Goal: Information Seeking & Learning: Learn about a topic

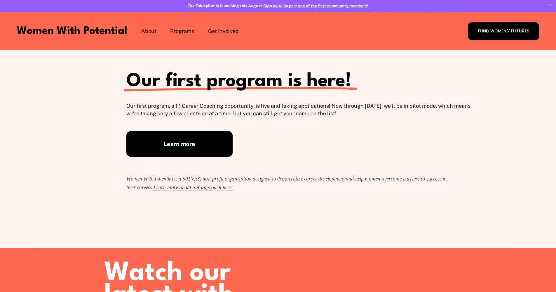
scroll to position [115, 0]
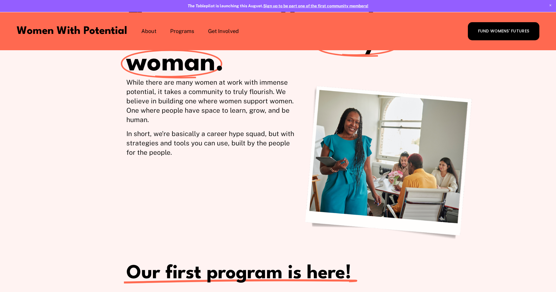
click at [0, 0] on span "1:1 Coaching" at bounding box center [0, 0] width 0 height 0
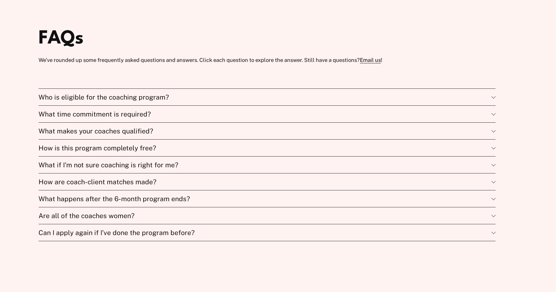
scroll to position [2002, 0]
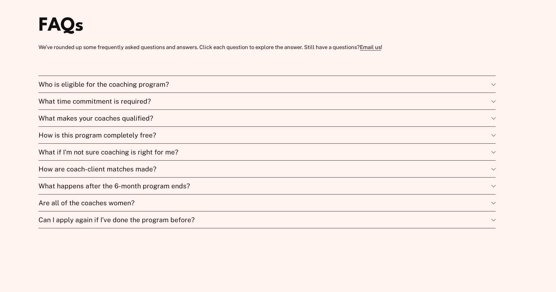
click at [356, 173] on span "How are coach-client matches made?" at bounding box center [265, 169] width 453 height 8
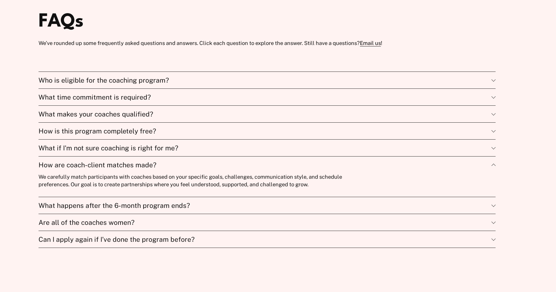
scroll to position [2033, 0]
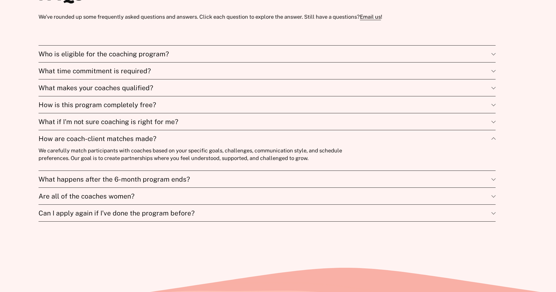
click at [351, 183] on span "What happens after the 6-month program ends?" at bounding box center [265, 179] width 453 height 8
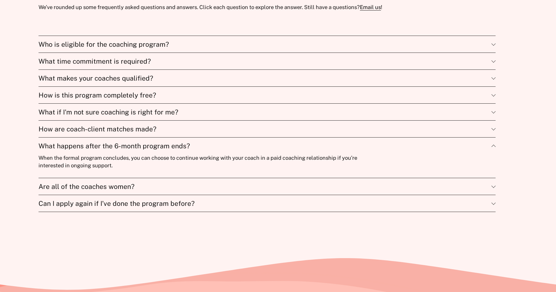
scroll to position [2107, 0]
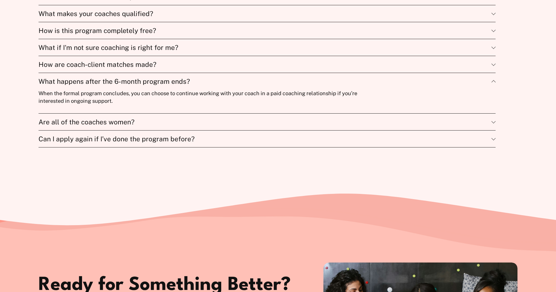
click at [257, 126] on span "Are all of the coaches women?" at bounding box center [265, 122] width 453 height 8
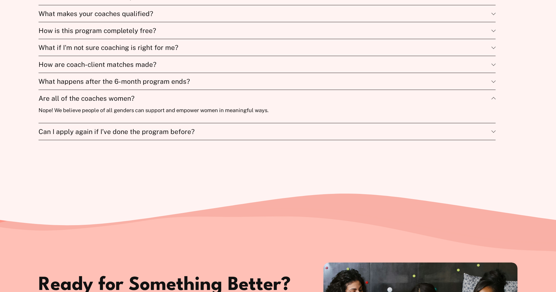
click at [243, 135] on span "Can I apply again if I’ve done the program before?" at bounding box center [265, 132] width 453 height 8
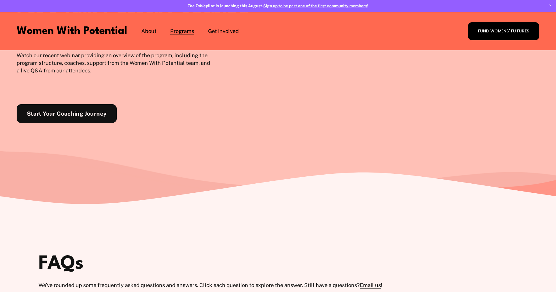
scroll to position [1678, 0]
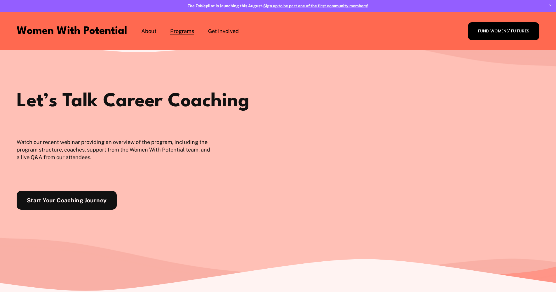
click at [0, 0] on span "Coach with WWP" at bounding box center [0, 0] width 0 height 0
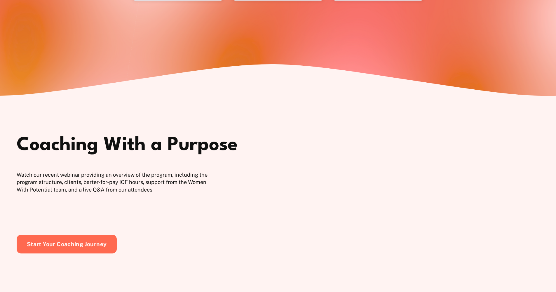
scroll to position [1509, 0]
